Goal: Information Seeking & Learning: Learn about a topic

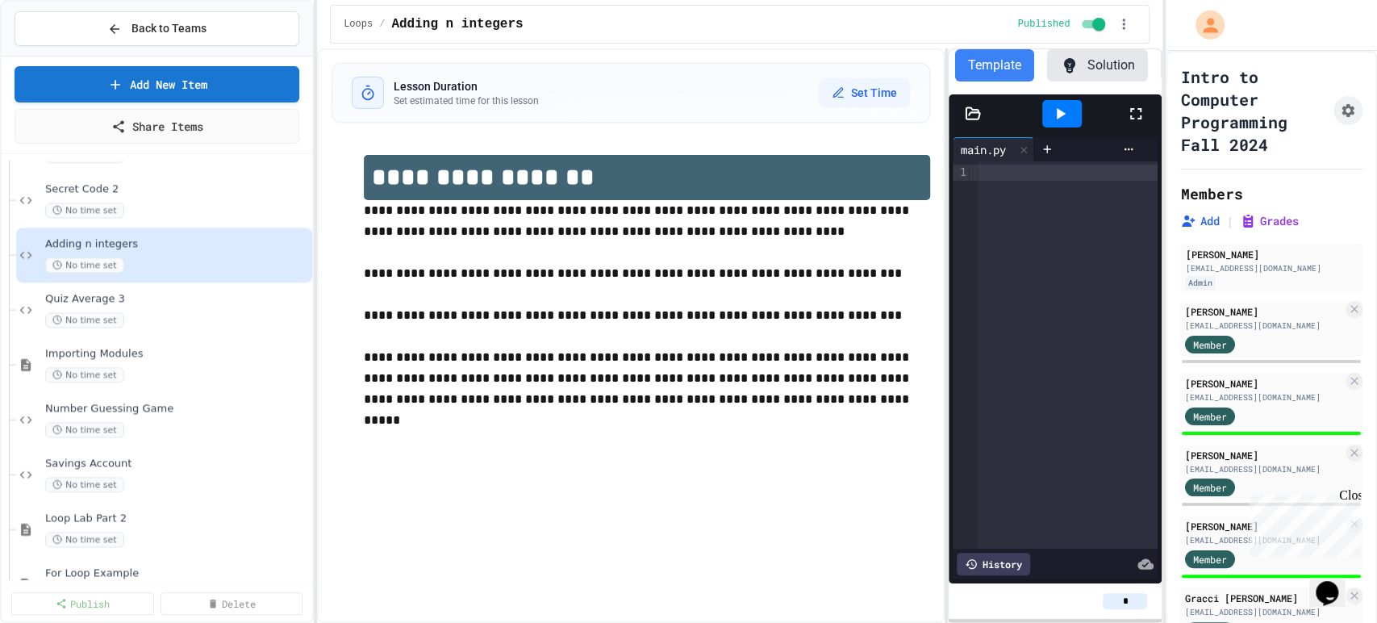
scroll to position [1311, 0]
click at [142, 311] on div "Quiz Average 3 No time set" at bounding box center [169, 312] width 248 height 35
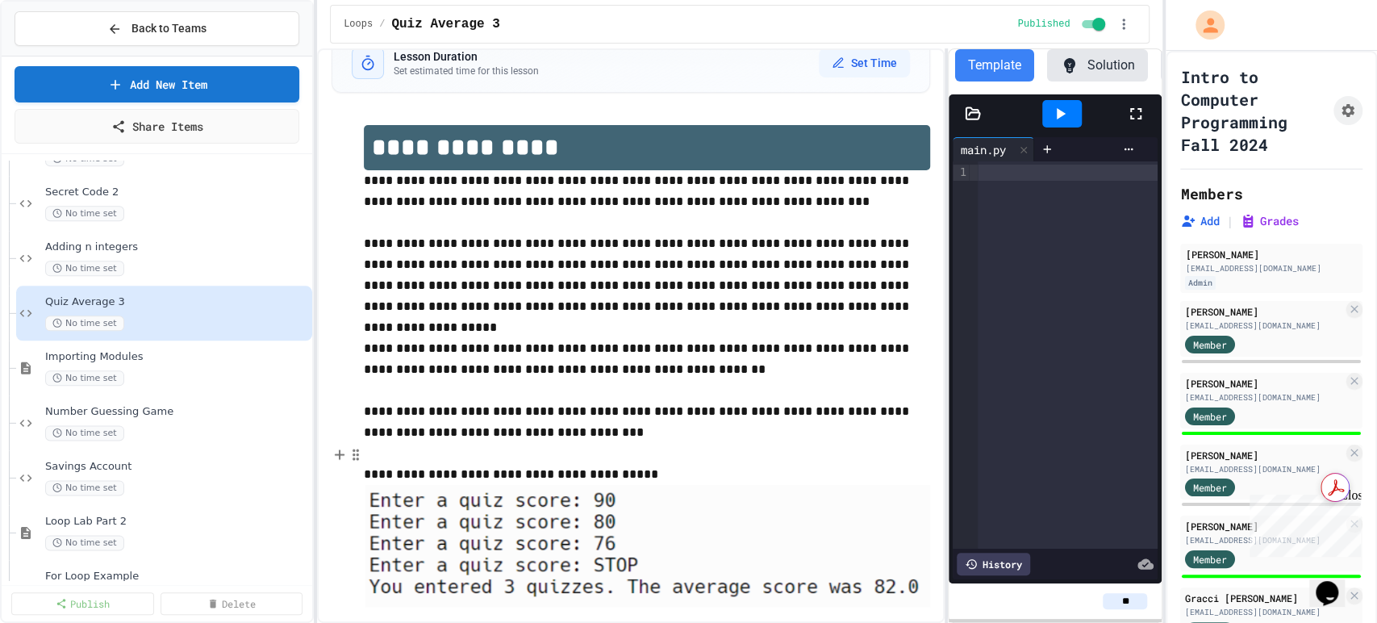
scroll to position [31, 0]
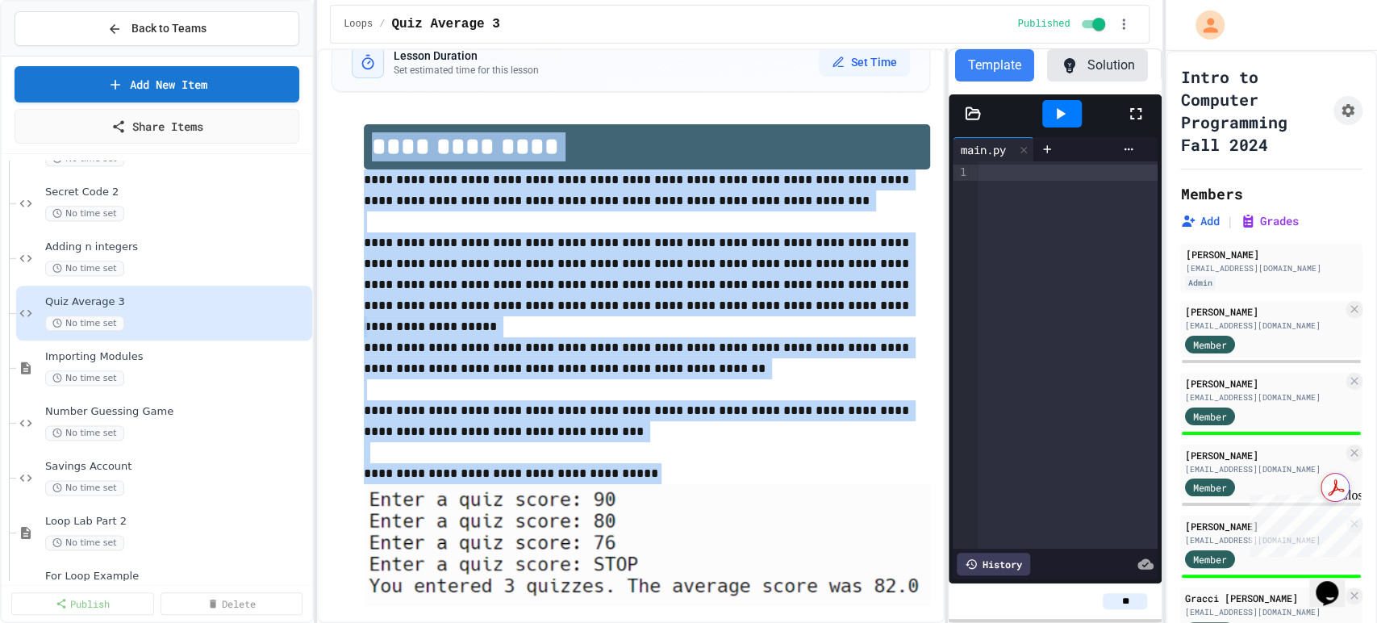
drag, startPoint x: 635, startPoint y: 469, endPoint x: 365, endPoint y: 160, distance: 411.0
click at [365, 160] on div "**********" at bounding box center [647, 385] width 566 height 523
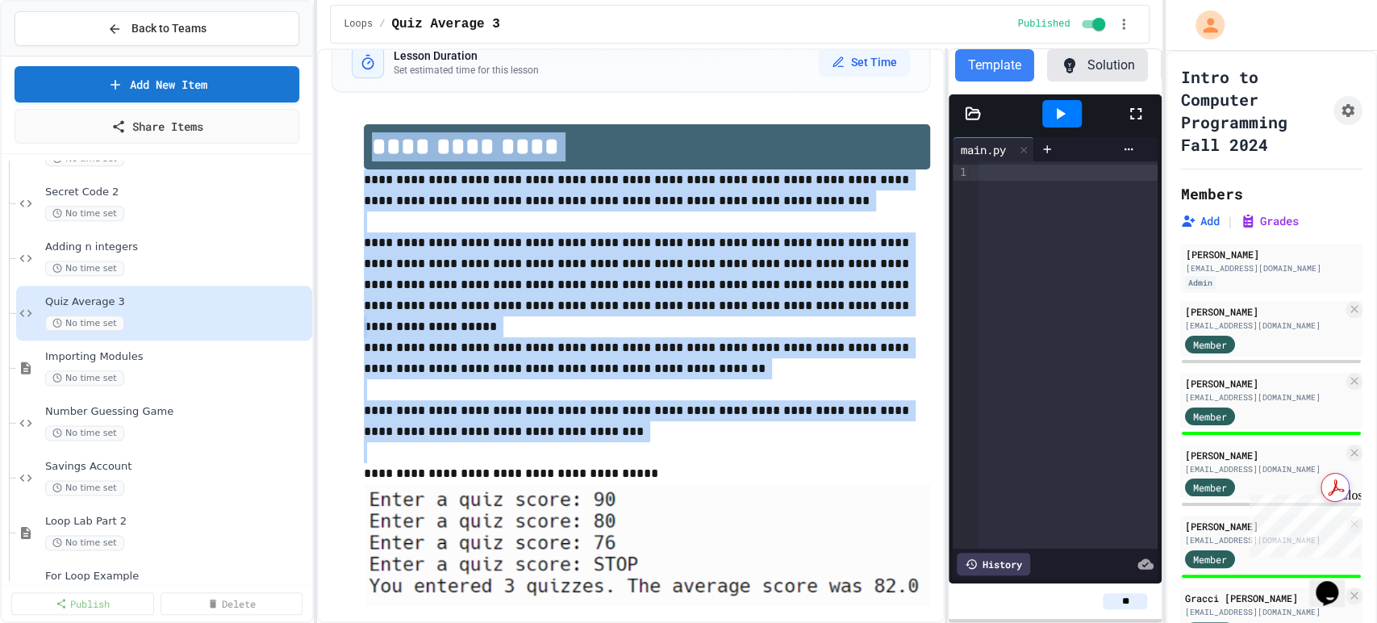
click at [499, 600] on img at bounding box center [647, 545] width 566 height 122
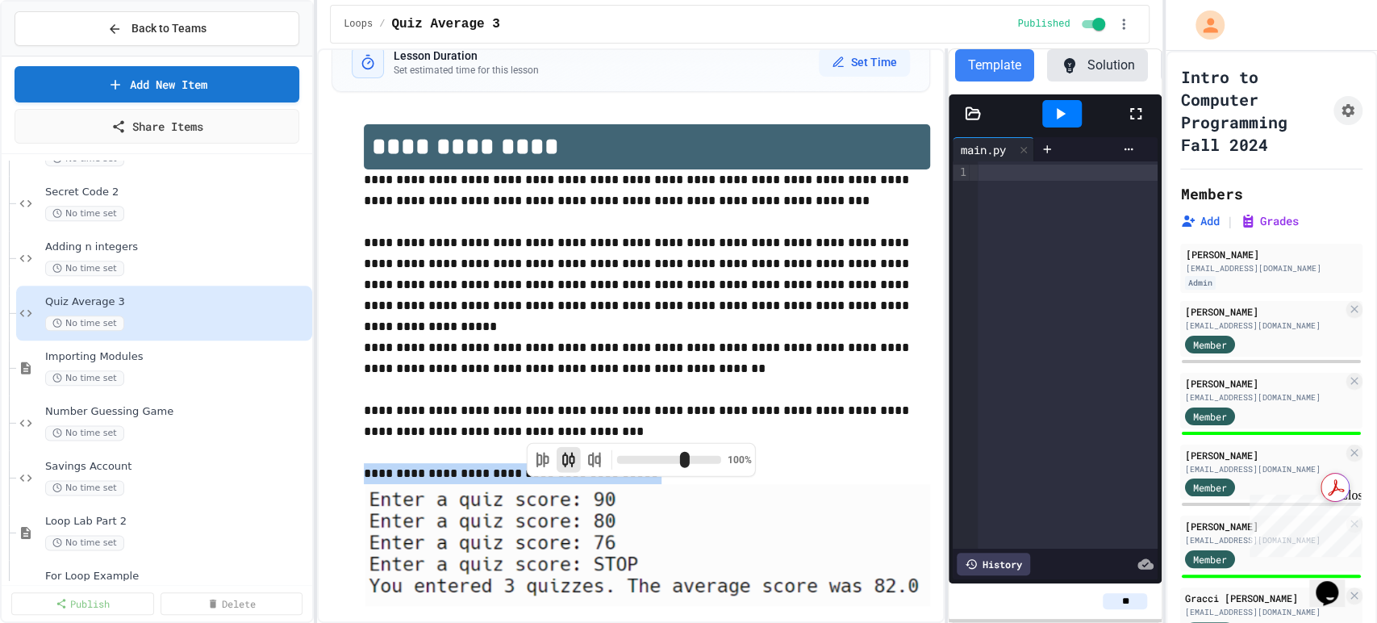
click at [504, 508] on img at bounding box center [647, 545] width 566 height 122
